Goal: Obtain resource: Download file/media

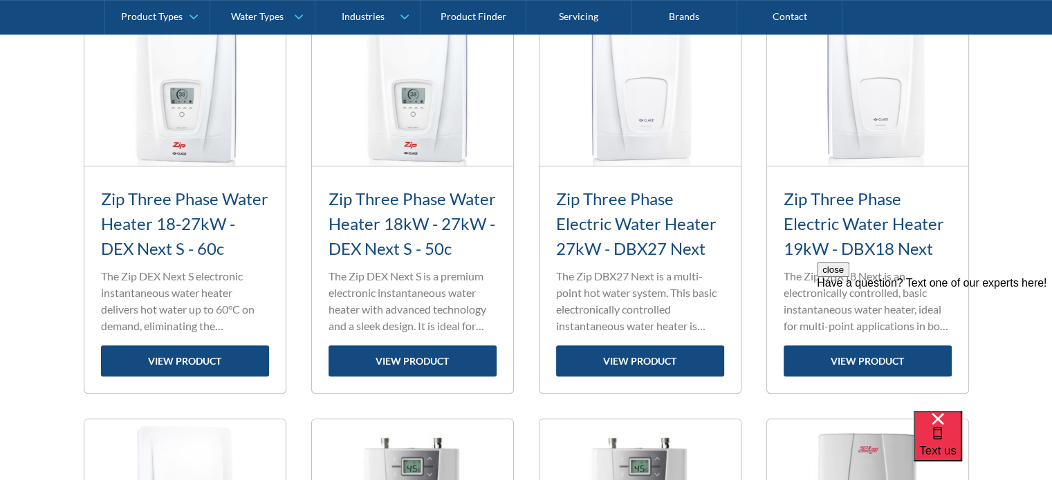
scroll to position [700, 0]
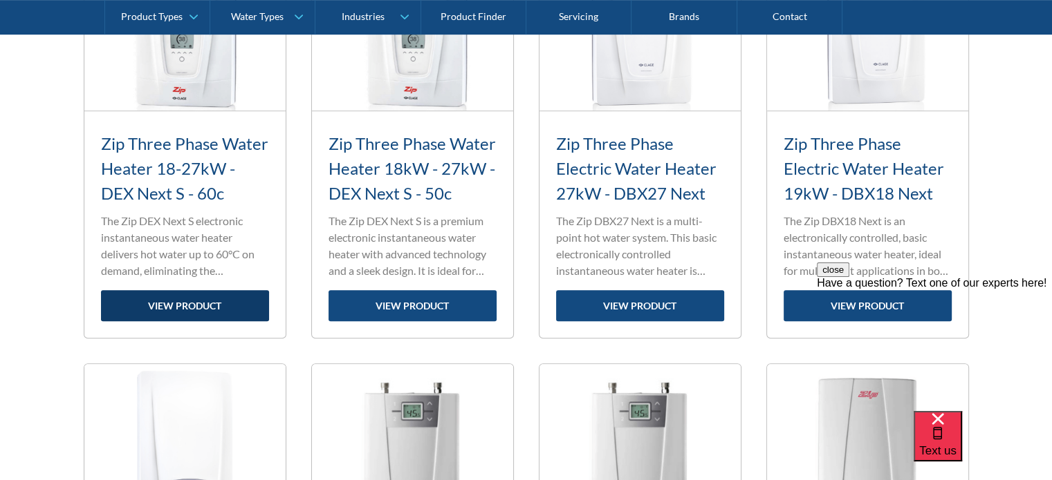
click at [203, 305] on link "view product" at bounding box center [185, 305] width 168 height 31
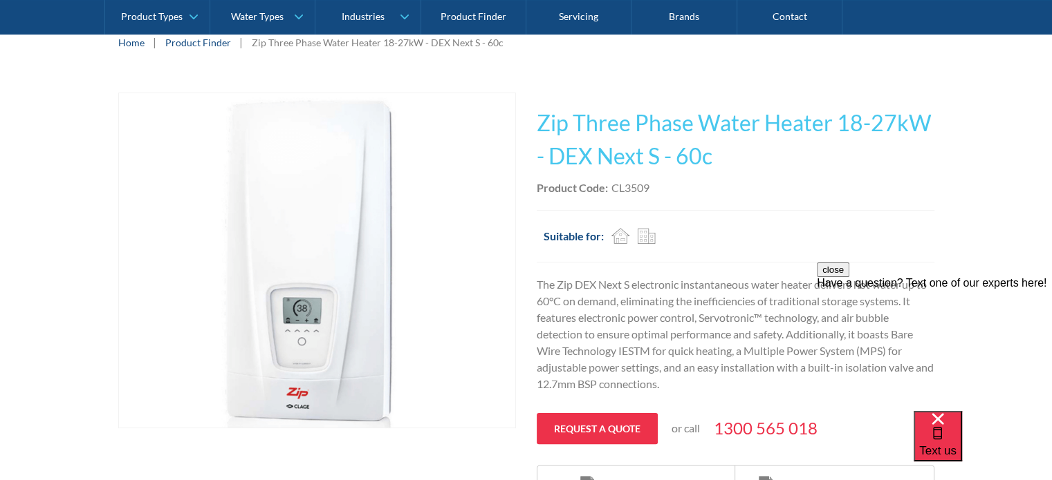
scroll to position [267, 0]
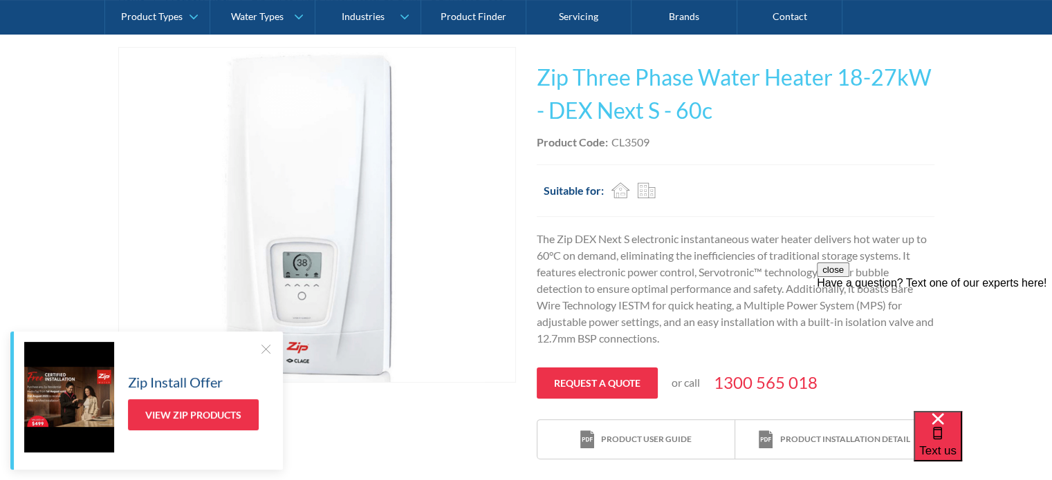
click at [1023, 290] on div "close Have a question? Text one of our experts here!" at bounding box center [933, 276] width 235 height 27
click at [849, 277] on button "close" at bounding box center [832, 270] width 32 height 15
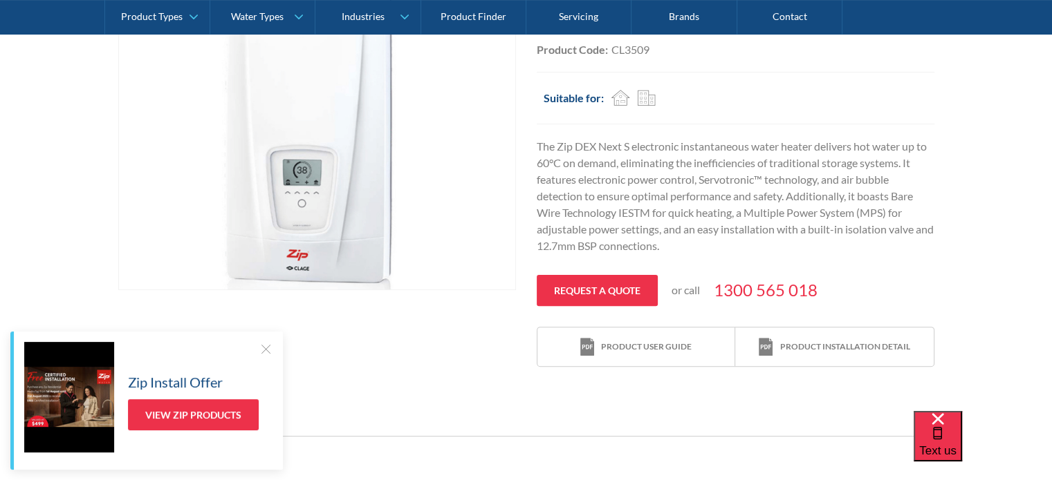
scroll to position [424, 0]
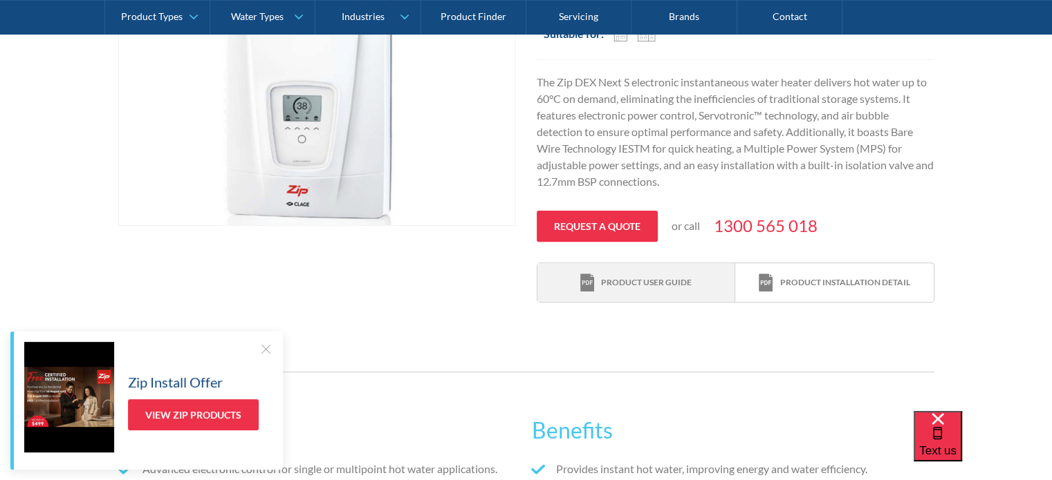
click at [653, 277] on div "Product user guide" at bounding box center [646, 283] width 91 height 12
